Goal: Task Accomplishment & Management: Use online tool/utility

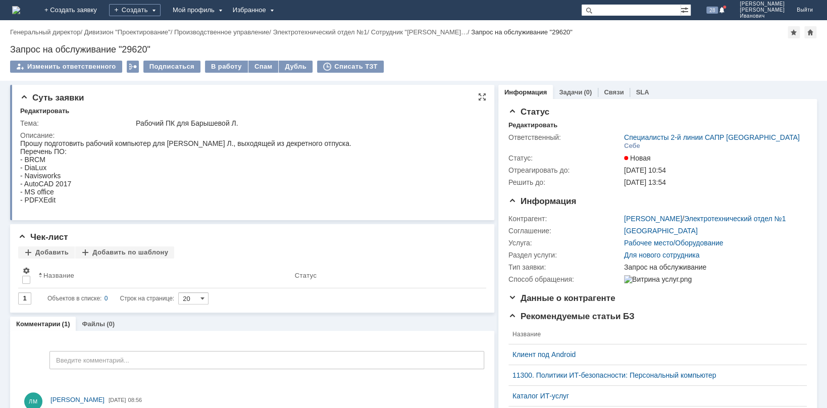
click at [397, 169] on html "Прошу подготовить рабочий компьютер для [PERSON_NAME] Л., выходящей из декретно…" at bounding box center [248, 171] width 457 height 65
click at [227, 10] on div "Мой профиль" at bounding box center [197, 10] width 60 height 20
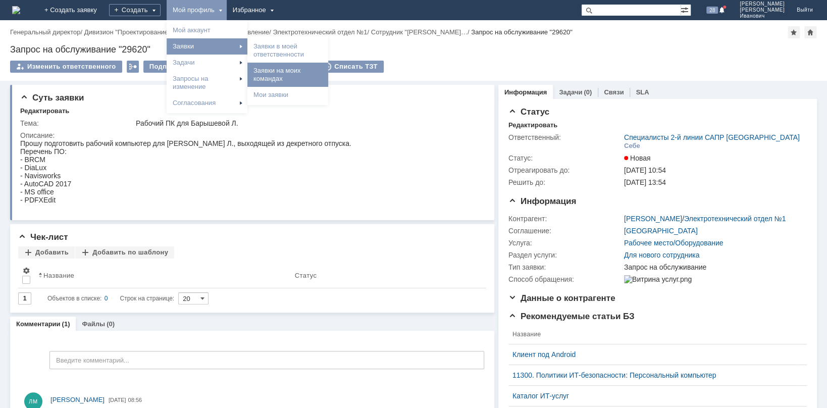
drag, startPoint x: 319, startPoint y: 52, endPoint x: 324, endPoint y: 70, distance: 18.4
click at [324, 70] on div "Заявки в моей ответственности Заявки на моих командах [PERSON_NAME] заявки" at bounding box center [287, 70] width 81 height 65
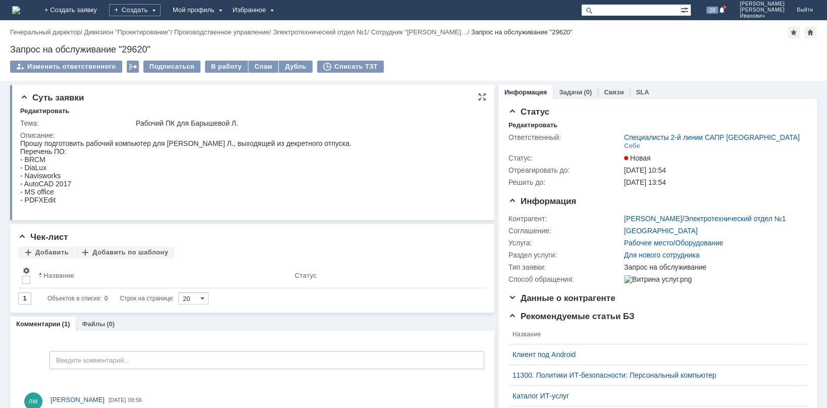
click at [341, 95] on div "Суть заявки" at bounding box center [253, 98] width 466 height 10
click at [227, 10] on div "Мой профиль" at bounding box center [197, 10] width 60 height 20
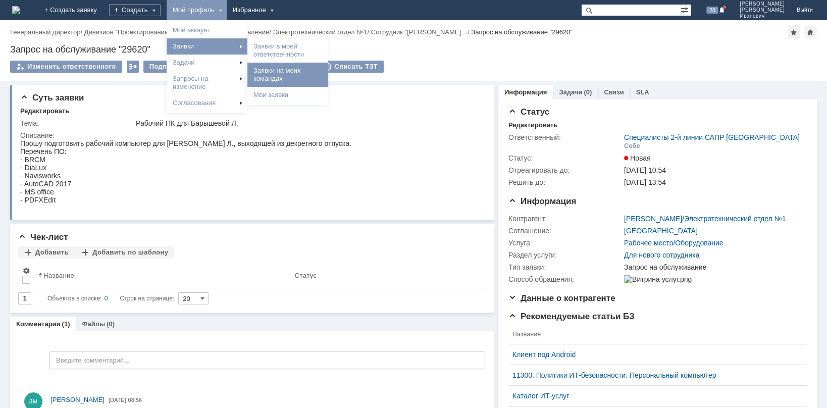
click at [326, 76] on link "Заявки на моих командах" at bounding box center [288, 75] width 77 height 20
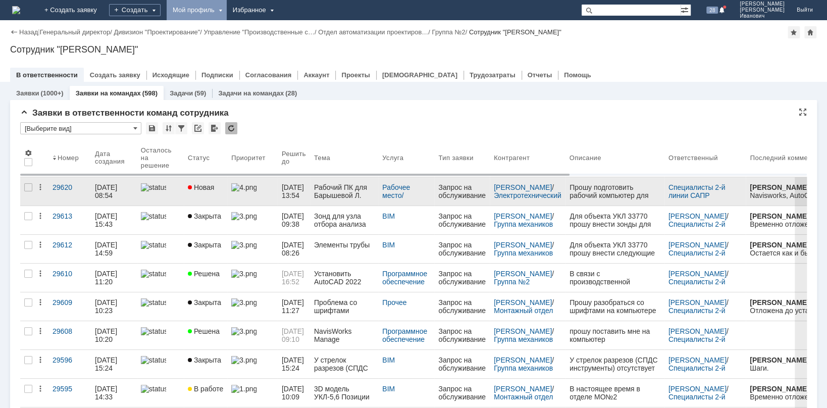
click at [215, 188] on span "Новая" at bounding box center [201, 187] width 27 height 8
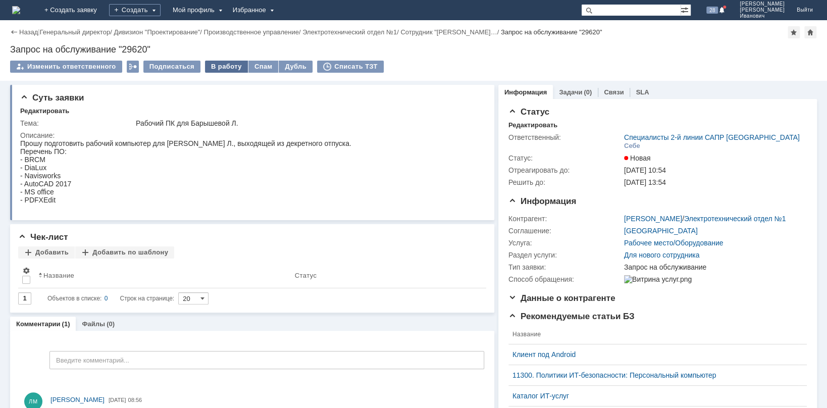
click at [229, 66] on div "В работу" at bounding box center [226, 67] width 43 height 12
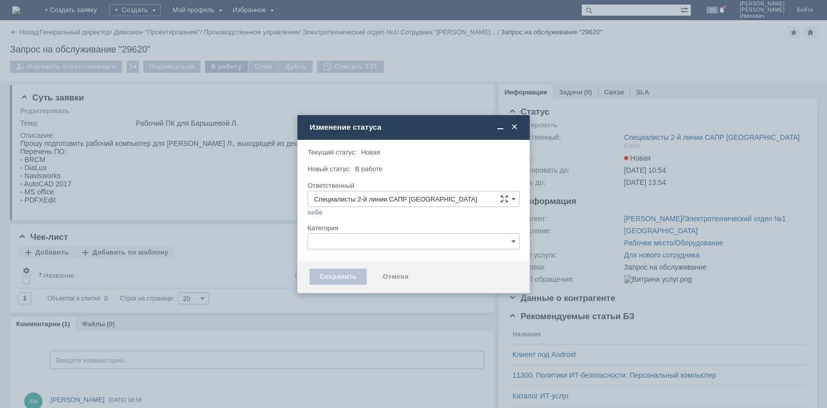
type input "Бородин Олег Иванович"
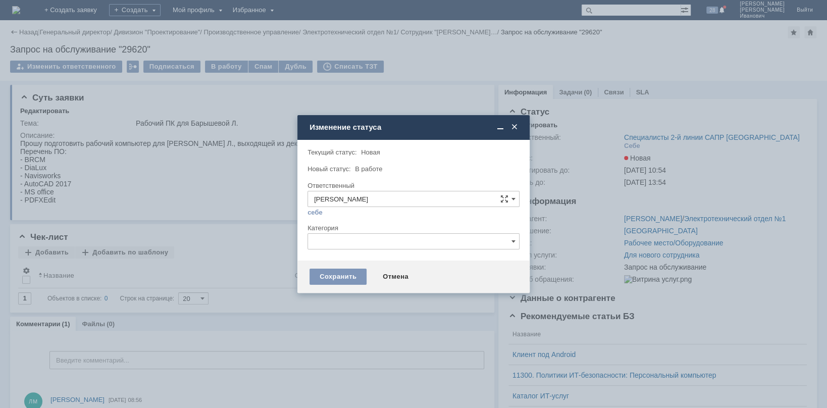
click at [451, 220] on div at bounding box center [414, 220] width 212 height 7
click at [335, 279] on div "Сохранить" at bounding box center [338, 277] width 57 height 16
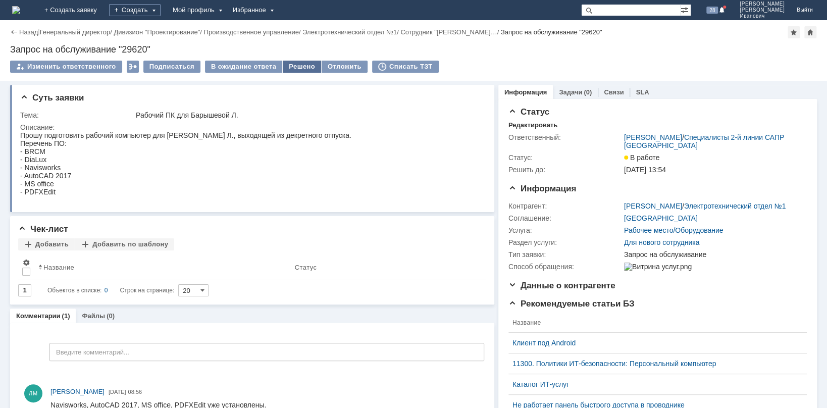
click at [288, 69] on div "Решено" at bounding box center [302, 67] width 38 height 12
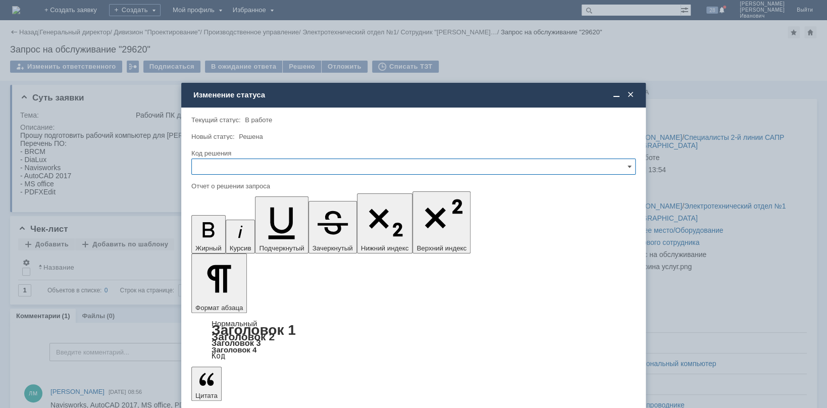
click at [632, 165] on input "text" at bounding box center [413, 167] width 444 height 16
click at [361, 233] on span "Решено" at bounding box center [413, 235] width 431 height 8
type input "Решено"
